Goal: Find specific page/section: Find specific page/section

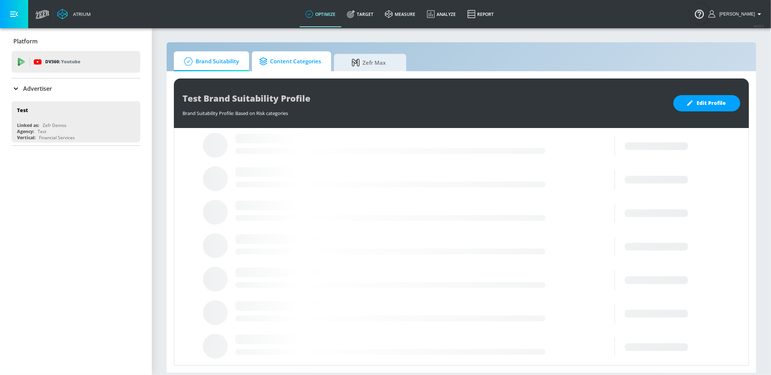
click at [284, 64] on span "Content Categories" at bounding box center [290, 61] width 62 height 17
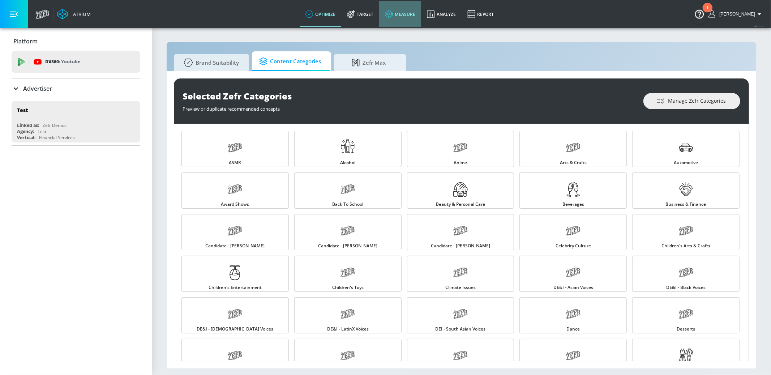
click at [414, 13] on link "measure" at bounding box center [400, 14] width 42 height 26
